Goal: Task Accomplishment & Management: Complete application form

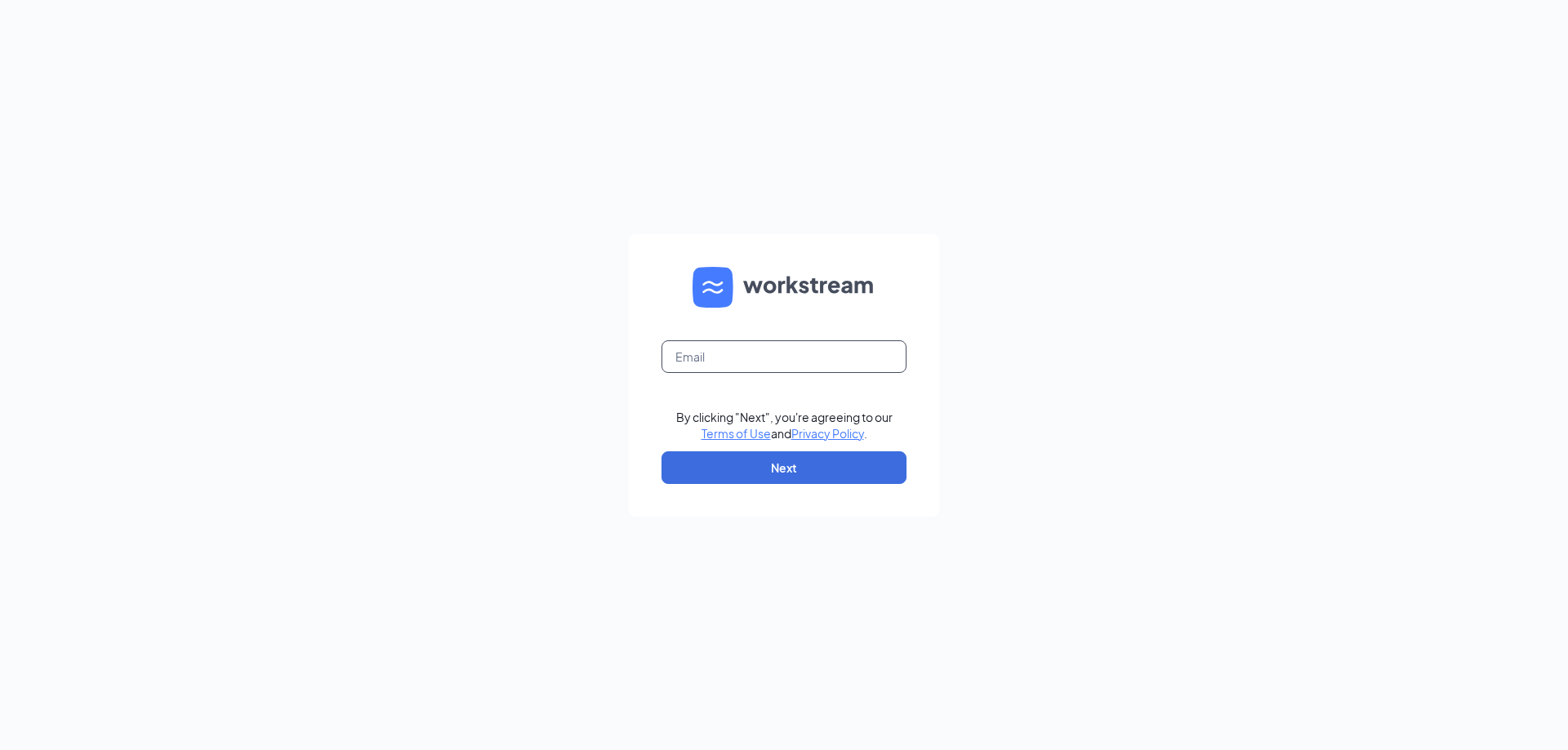
drag, startPoint x: 775, startPoint y: 375, endPoint x: 785, endPoint y: 366, distance: 13.5
click at [776, 375] on form "By clicking "Next", you're agreeing to our Terms of Use and Privacy Policy . Ne…" at bounding box center [784, 375] width 311 height 282
click at [785, 366] on input "text" at bounding box center [783, 357] width 245 height 33
type input "wendyspaulhuff@gmail.com"
click at [724, 460] on button "Next" at bounding box center [783, 468] width 245 height 33
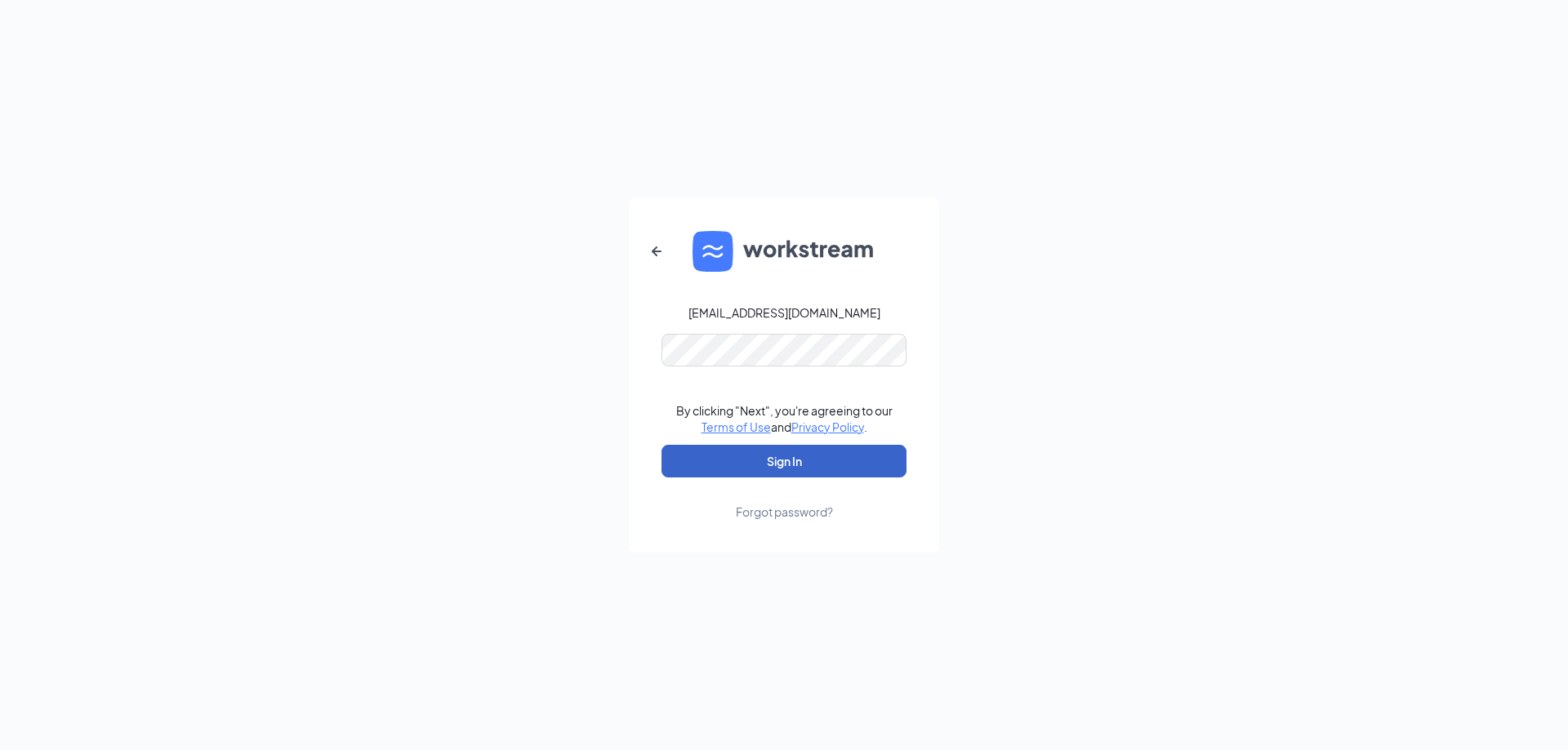
click at [707, 449] on button "Sign In" at bounding box center [783, 461] width 245 height 33
